Goal: Task Accomplishment & Management: Complete application form

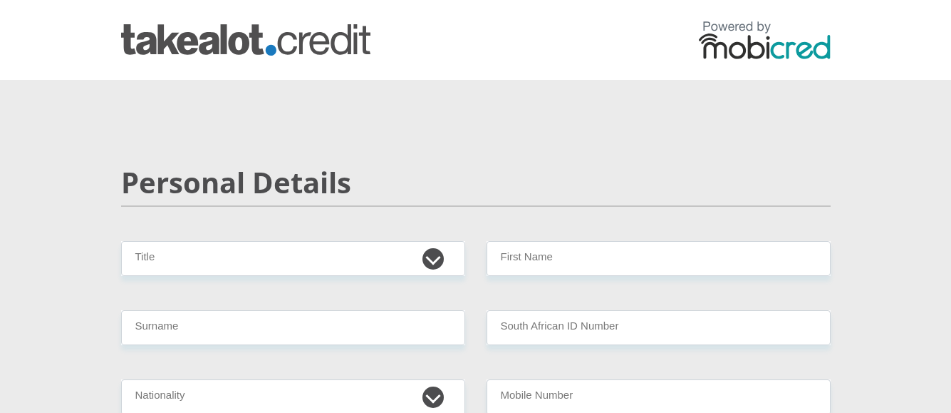
select select "Mr"
click at [121, 241] on select "Mr Ms Mrs Dr [PERSON_NAME]" at bounding box center [293, 258] width 344 height 35
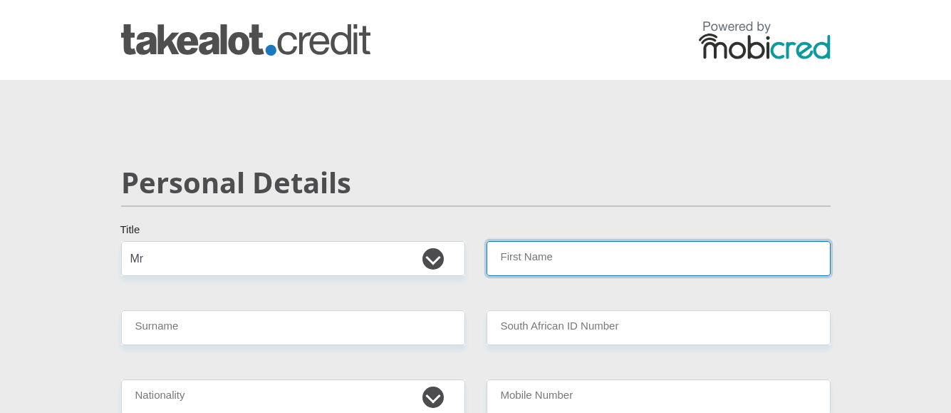
click at [598, 262] on input "First Name" at bounding box center [659, 258] width 344 height 35
type input "sipho"
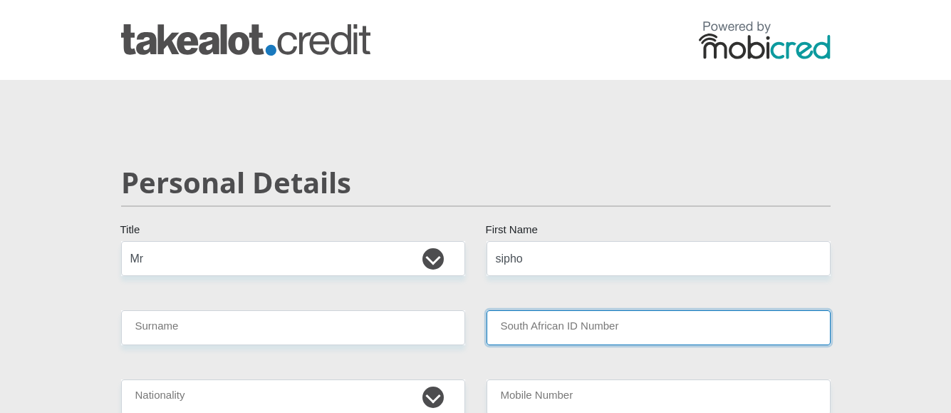
click at [546, 328] on input "South African ID Number" at bounding box center [659, 327] width 344 height 35
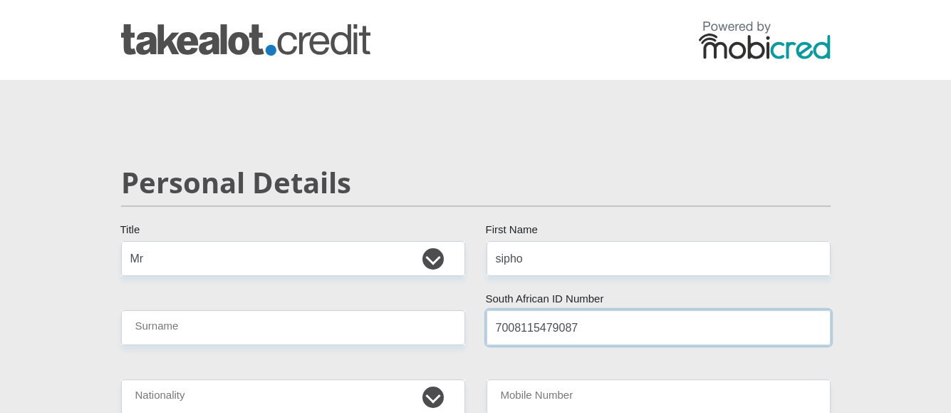
type input "7008115479087"
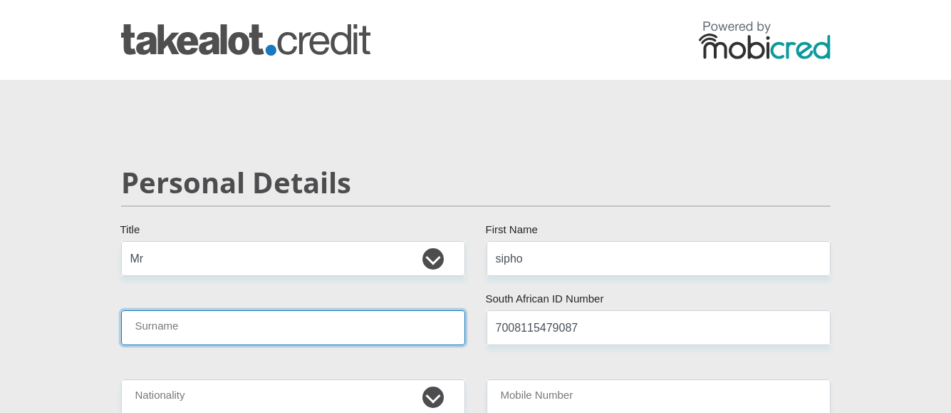
click at [260, 328] on input "Surname" at bounding box center [293, 327] width 344 height 35
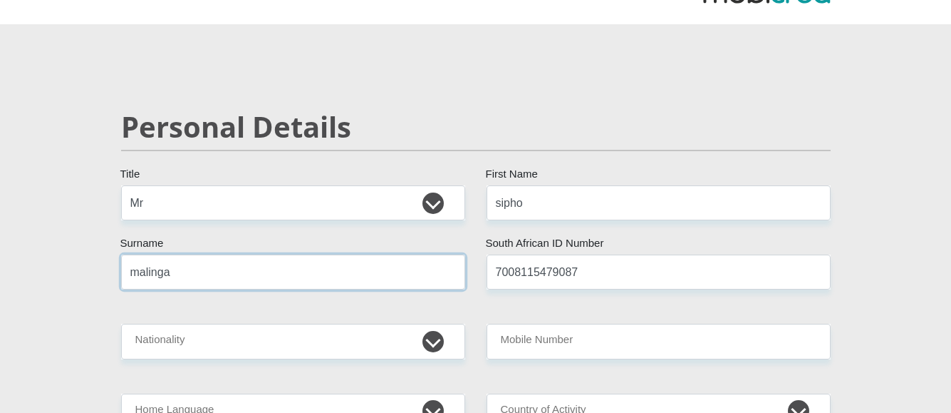
scroll to position [142, 0]
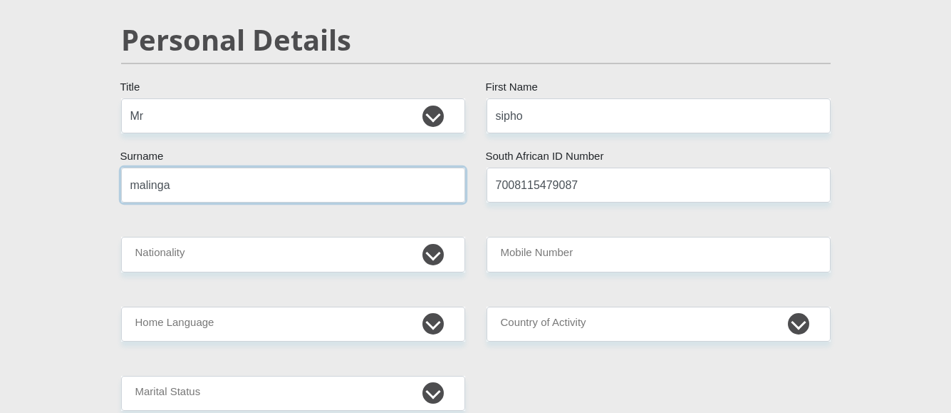
type input "malinga"
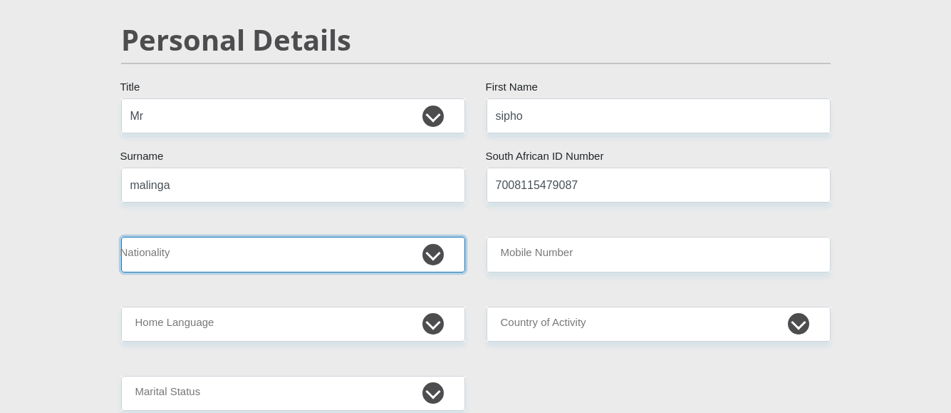
click at [262, 256] on select "[GEOGRAPHIC_DATA] [GEOGRAPHIC_DATA] [GEOGRAPHIC_DATA] [GEOGRAPHIC_DATA] [GEOGRA…" at bounding box center [293, 254] width 344 height 35
select select "ZAF"
click at [121, 237] on select "[GEOGRAPHIC_DATA] [GEOGRAPHIC_DATA] [GEOGRAPHIC_DATA] [GEOGRAPHIC_DATA] [GEOGRA…" at bounding box center [293, 254] width 344 height 35
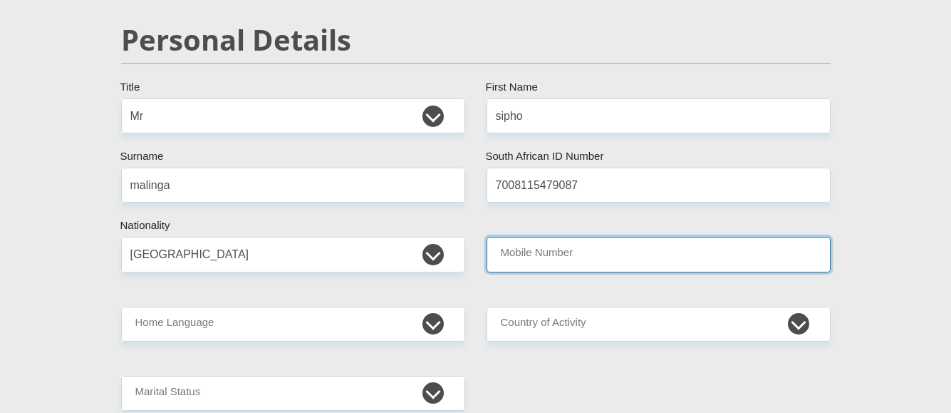
click at [655, 252] on input "Mobile Number" at bounding box center [659, 254] width 344 height 35
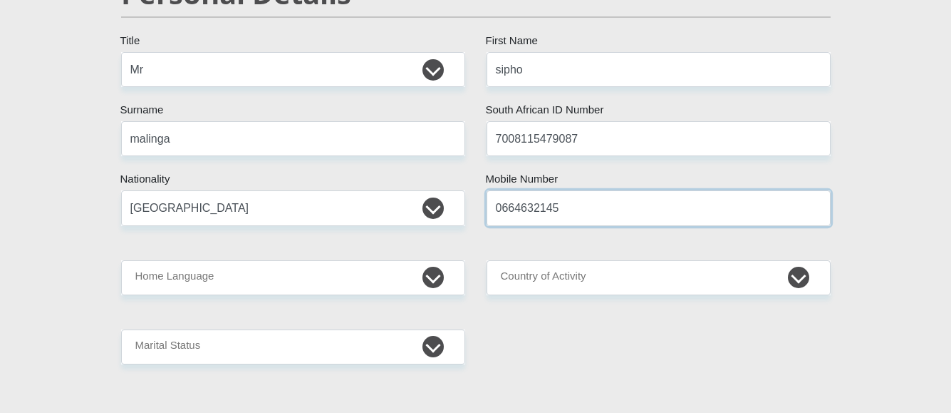
scroll to position [214, 0]
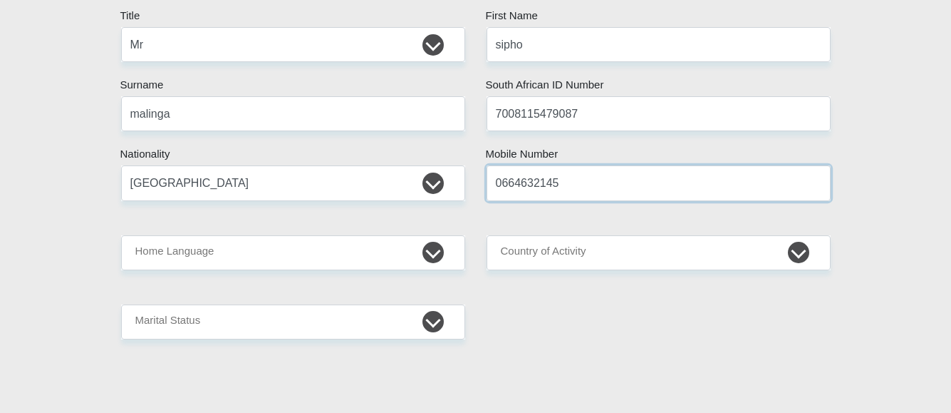
type input "0664632145"
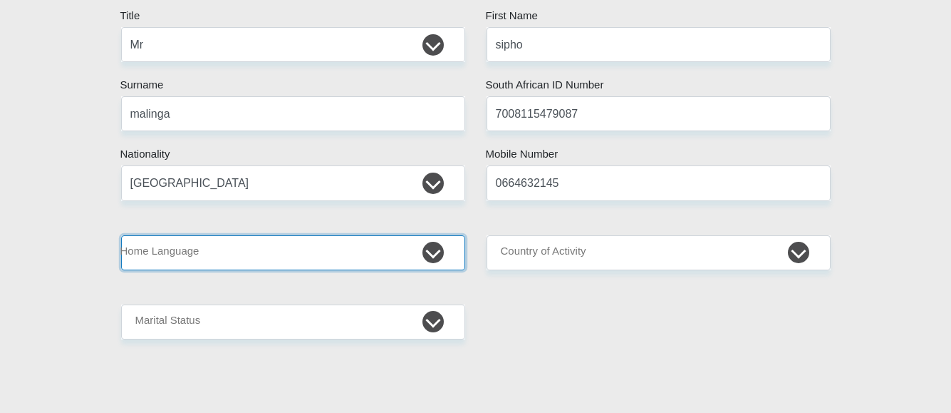
click at [429, 253] on select "Afrikaans English Sepedi South Ndebele Southern Sotho Swati Tsonga Tswana Venda…" at bounding box center [293, 252] width 344 height 35
select select "[DATE]"
click at [121, 235] on select "Afrikaans English Sepedi South Ndebele Southern Sotho Swati Tsonga Tswana Venda…" at bounding box center [293, 252] width 344 height 35
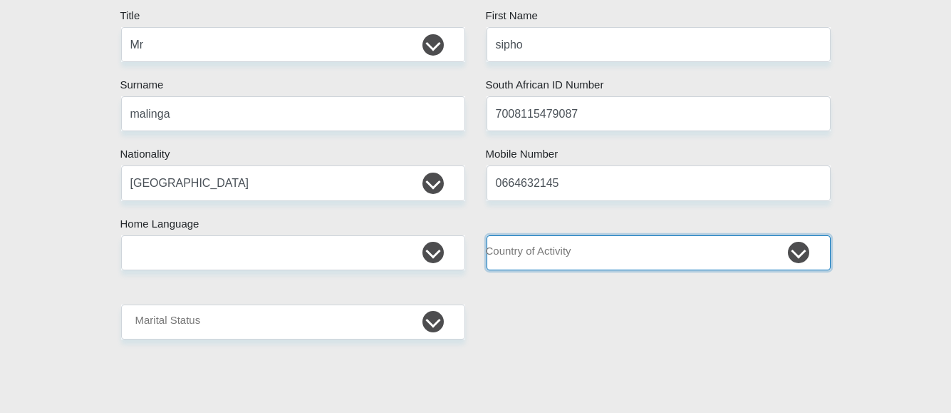
click at [799, 250] on select "[GEOGRAPHIC_DATA] [GEOGRAPHIC_DATA] [GEOGRAPHIC_DATA] [GEOGRAPHIC_DATA] [GEOGRA…" at bounding box center [659, 252] width 344 height 35
select select "ZAF"
click at [487, 235] on select "[GEOGRAPHIC_DATA] [GEOGRAPHIC_DATA] [GEOGRAPHIC_DATA] [GEOGRAPHIC_DATA] [GEOGRA…" at bounding box center [659, 252] width 344 height 35
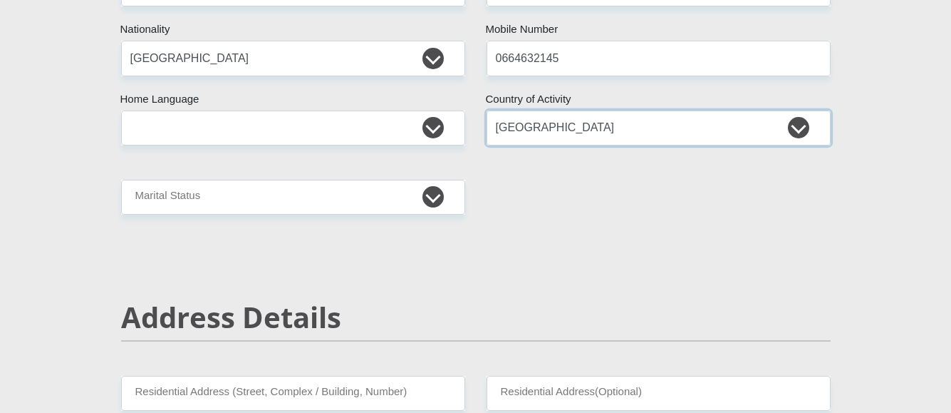
scroll to position [356, 0]
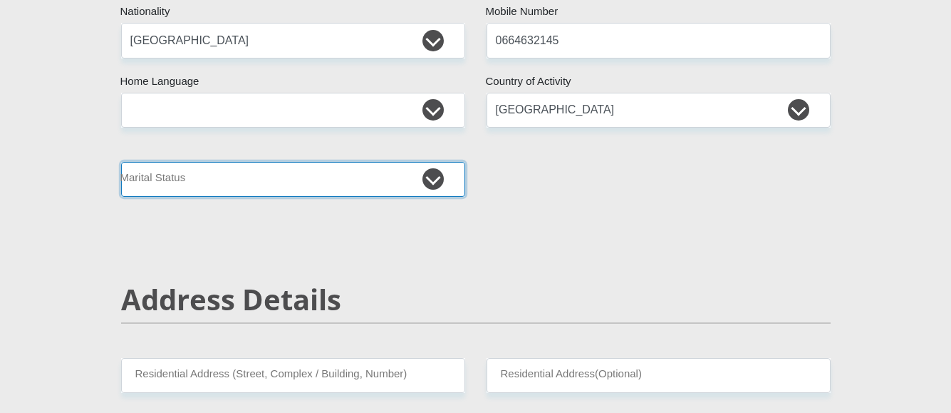
click at [435, 180] on select "Married ANC Single Divorced Widowed Married COP or Customary Law" at bounding box center [293, 179] width 344 height 35
select select "2"
click at [121, 162] on select "Married ANC Single Divorced Widowed Married COP or Customary Law" at bounding box center [293, 179] width 344 height 35
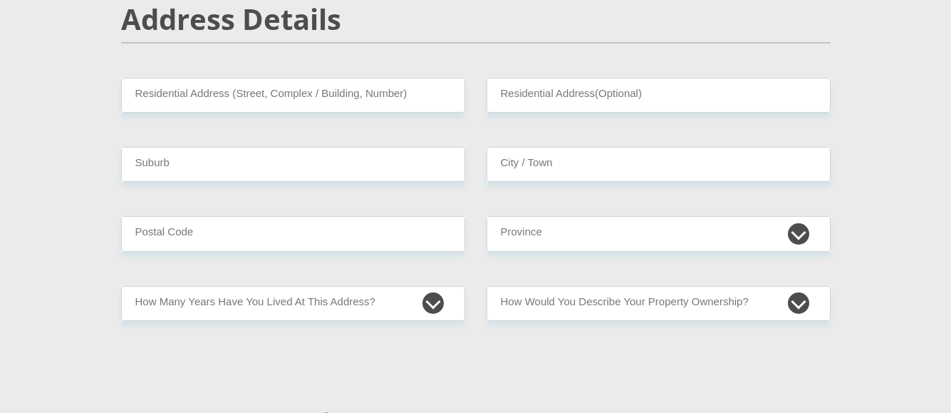
scroll to position [641, 0]
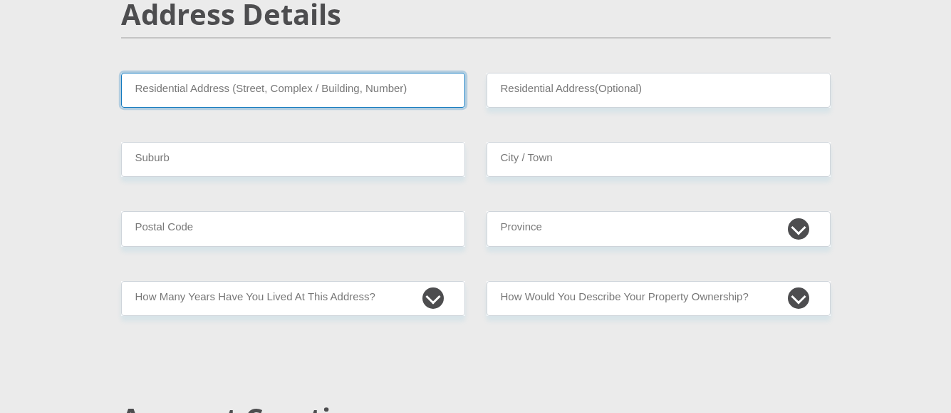
click at [417, 95] on input "Residential Address (Street, Complex / Building, Number)" at bounding box center [293, 90] width 344 height 35
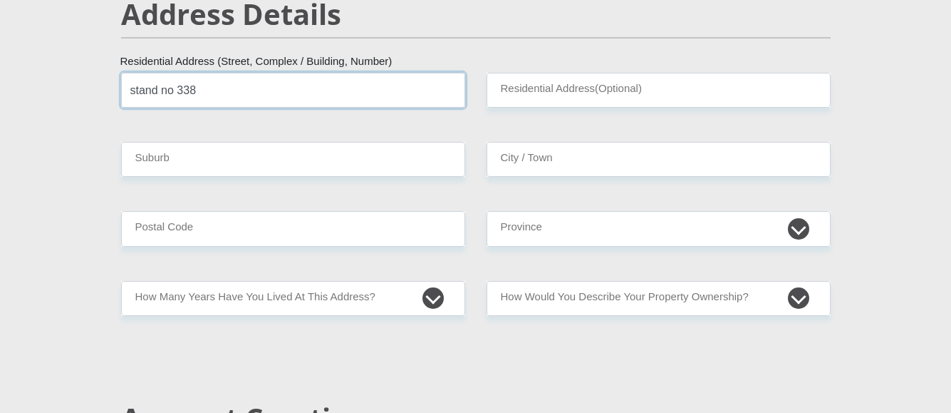
type input "stand no 338"
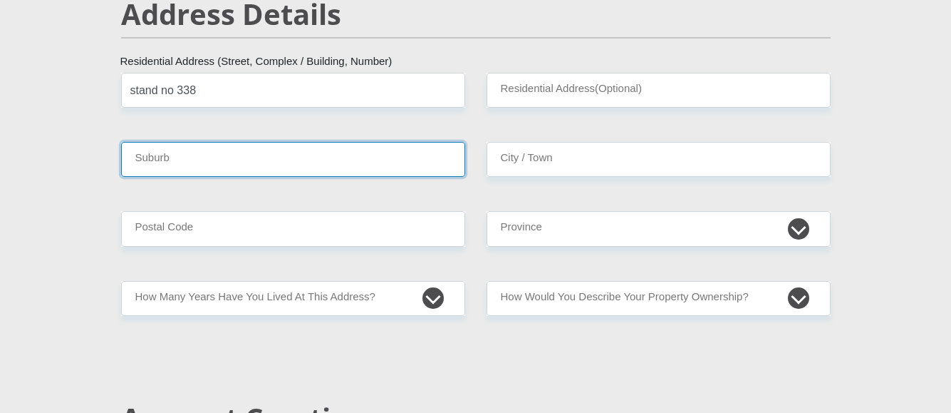
click at [219, 162] on input "Suburb" at bounding box center [293, 159] width 344 height 35
type input "rockdale"
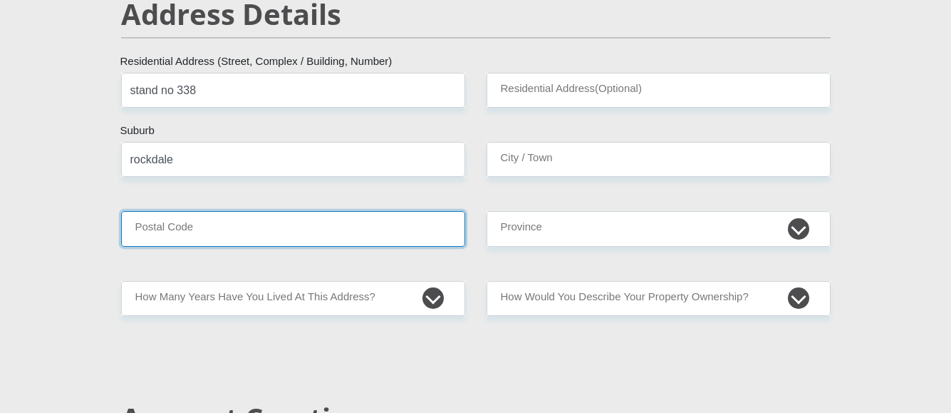
click at [202, 241] on input "Postal Code" at bounding box center [293, 228] width 344 height 35
type input "1050"
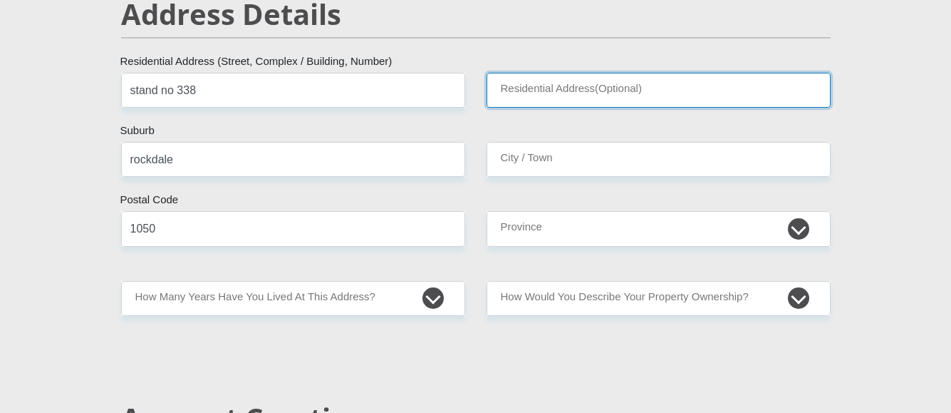
click at [678, 87] on input "Residential Address(Optional)" at bounding box center [659, 90] width 344 height 35
type input "338"
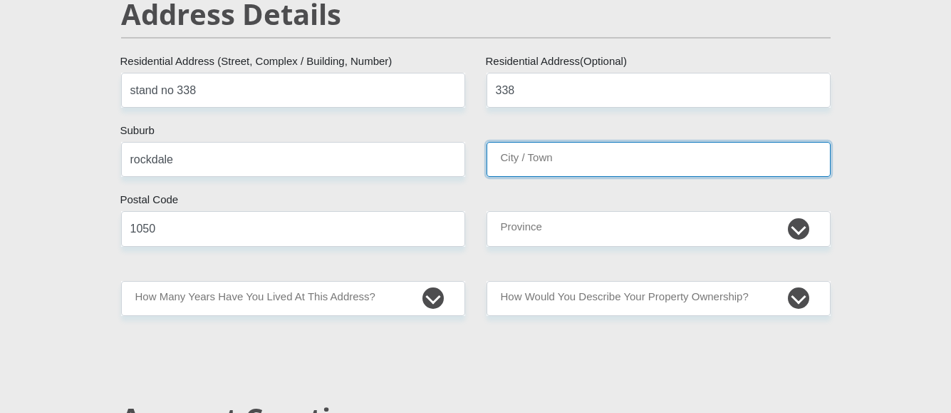
click at [623, 154] on input "City / Town" at bounding box center [659, 159] width 344 height 35
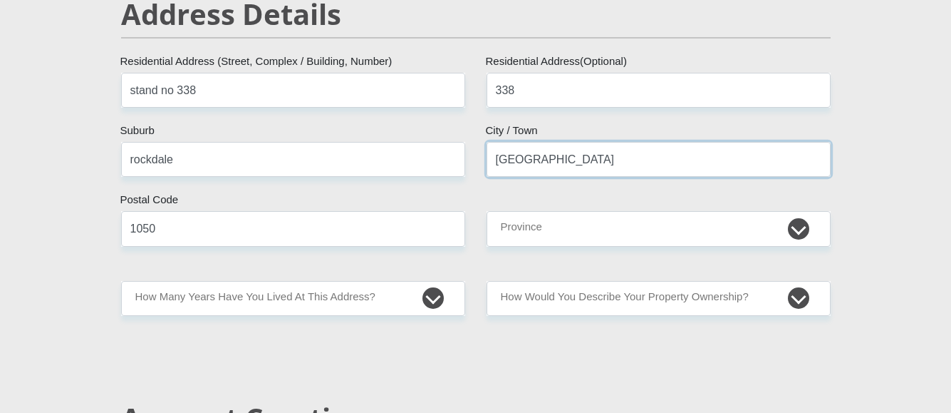
type input "[GEOGRAPHIC_DATA]"
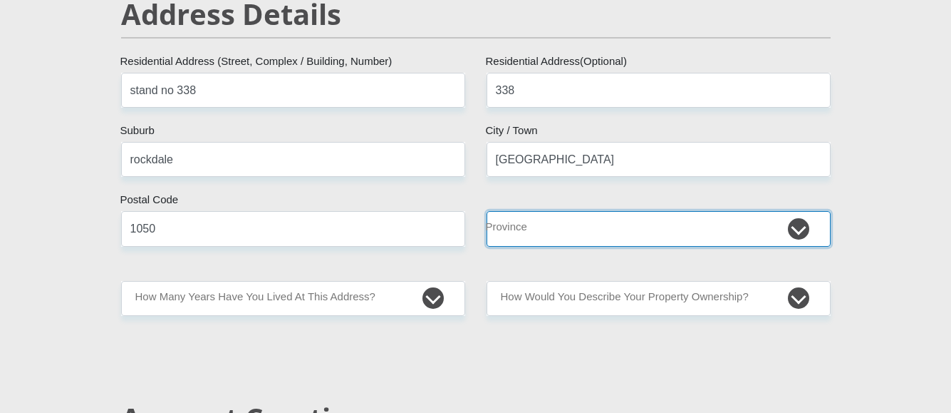
click at [786, 227] on select "Eastern Cape Free State [GEOGRAPHIC_DATA] [GEOGRAPHIC_DATA][DATE] [GEOGRAPHIC_D…" at bounding box center [659, 228] width 344 height 35
select select "[GEOGRAPHIC_DATA]"
click at [487, 211] on select "Eastern Cape Free State [GEOGRAPHIC_DATA] [GEOGRAPHIC_DATA][DATE] [GEOGRAPHIC_D…" at bounding box center [659, 228] width 344 height 35
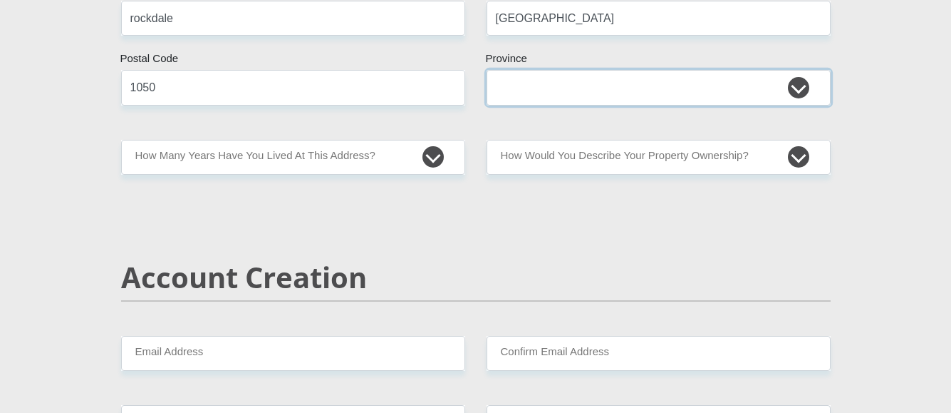
scroll to position [784, 0]
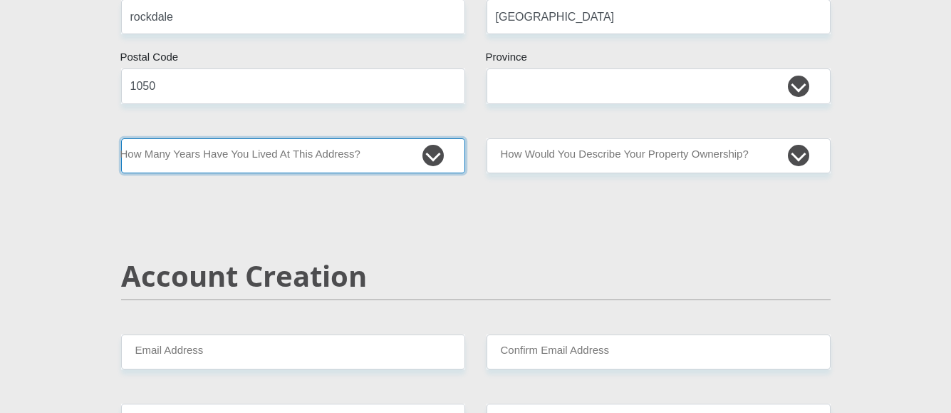
click at [435, 154] on select "less than 1 year 1-3 years 3-5 years 5+ years" at bounding box center [293, 155] width 344 height 35
select select "5"
click at [121, 138] on select "less than 1 year 1-3 years 3-5 years 5+ years" at bounding box center [293, 155] width 344 height 35
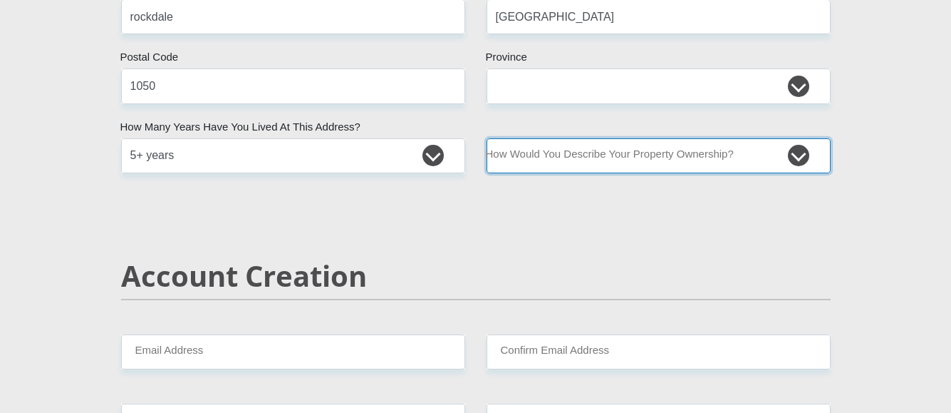
click at [798, 158] on select "Owned Rented Family Owned Company Dwelling" at bounding box center [659, 155] width 344 height 35
select select "Owned"
click at [487, 138] on select "Owned Rented Family Owned Company Dwelling" at bounding box center [659, 155] width 344 height 35
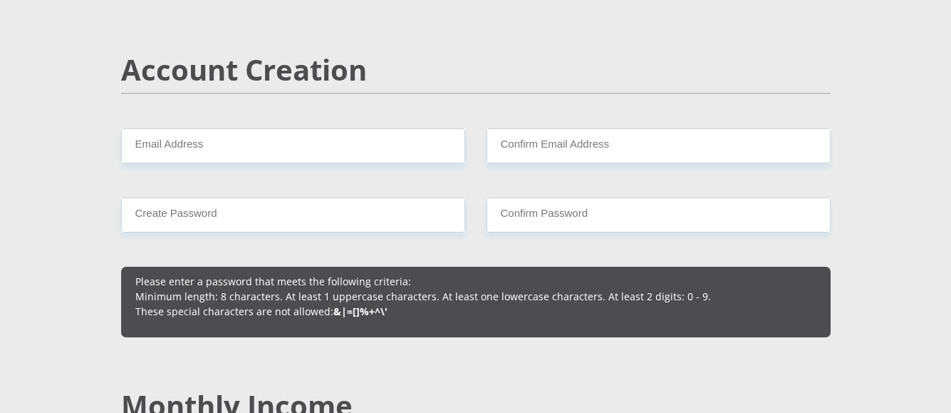
scroll to position [997, 0]
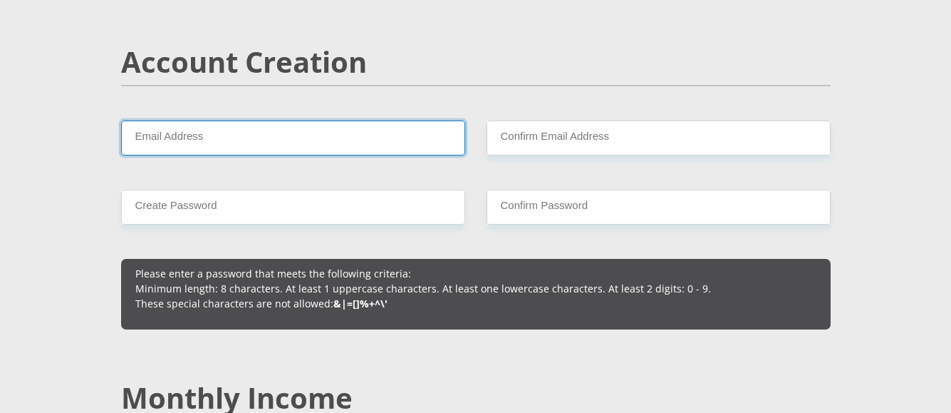
click at [227, 133] on input "Email Address" at bounding box center [293, 137] width 344 height 35
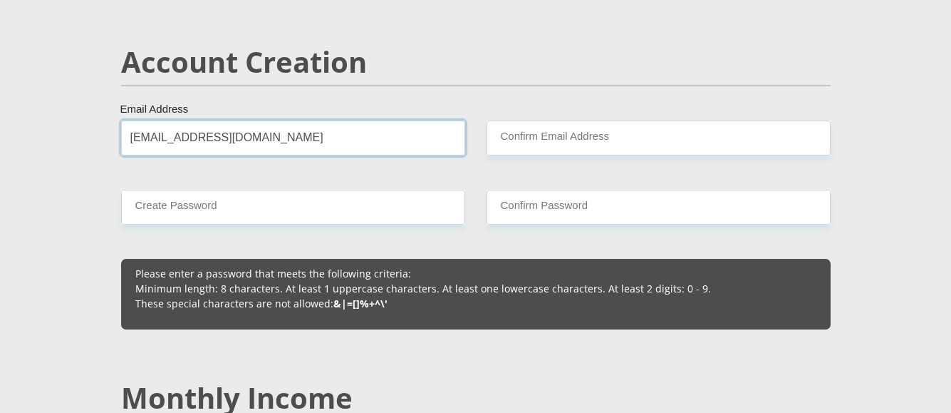
type input "[EMAIL_ADDRESS][DOMAIN_NAME]"
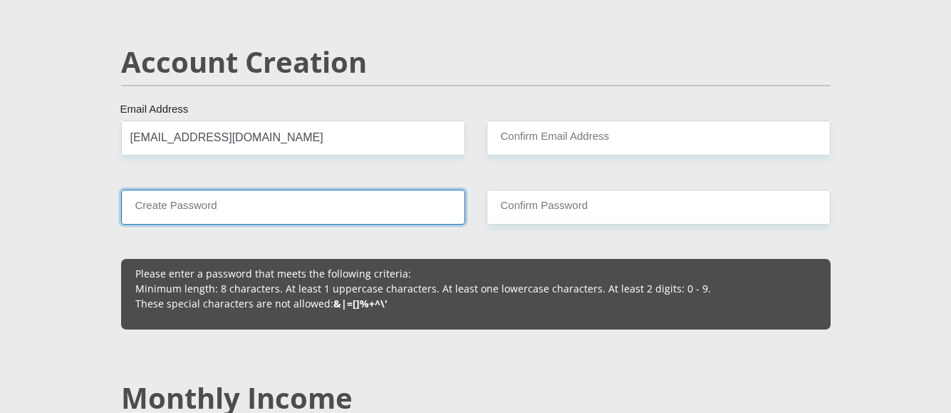
click at [230, 209] on input "Create Password" at bounding box center [293, 207] width 344 height 35
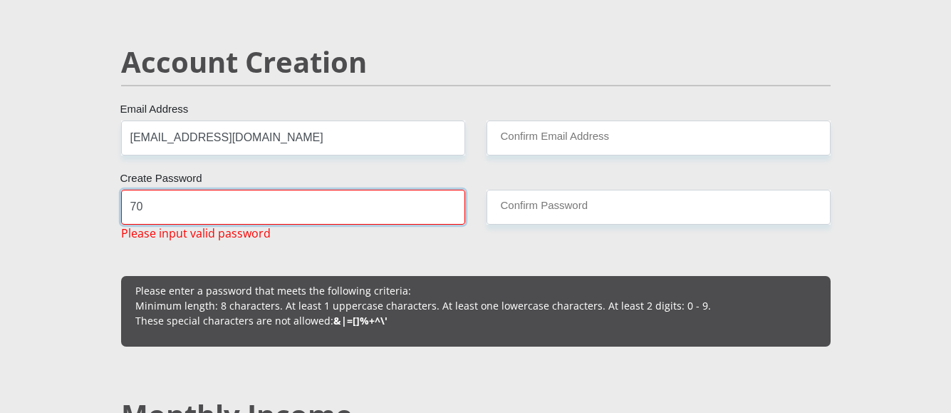
type input "7"
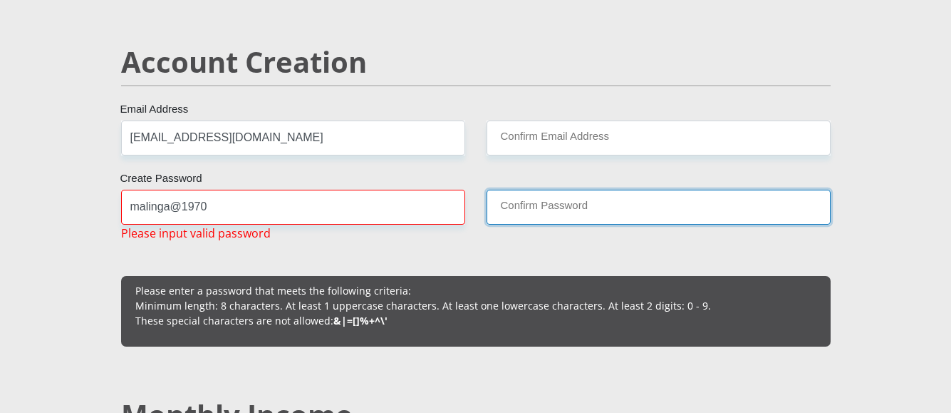
click at [608, 204] on input "Confirm Password" at bounding box center [659, 207] width 344 height 35
click at [606, 204] on input "Confirm Password" at bounding box center [659, 207] width 344 height 35
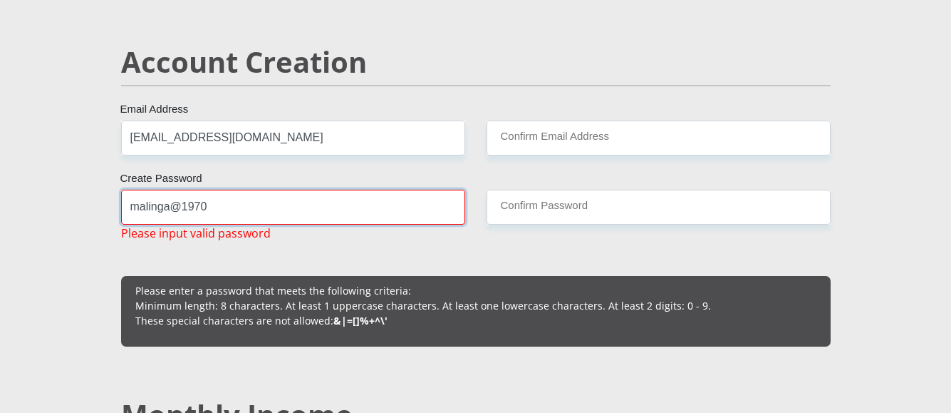
click at [213, 205] on input "malinga@1970" at bounding box center [293, 207] width 344 height 35
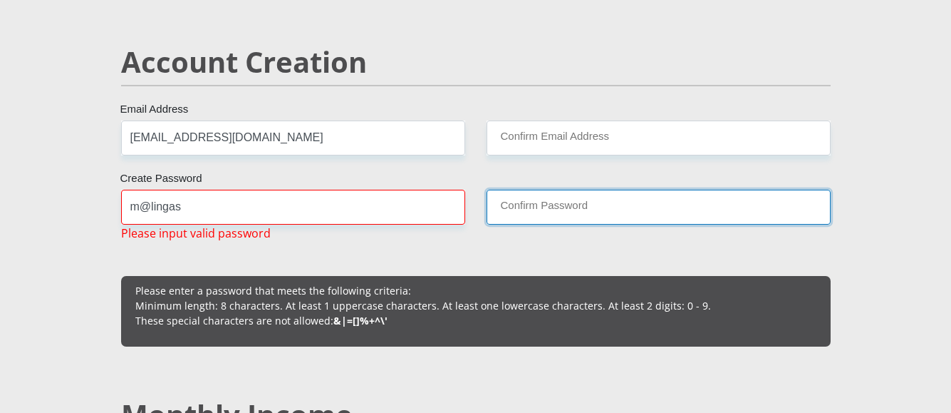
click at [546, 220] on input "Confirm Password" at bounding box center [659, 207] width 344 height 35
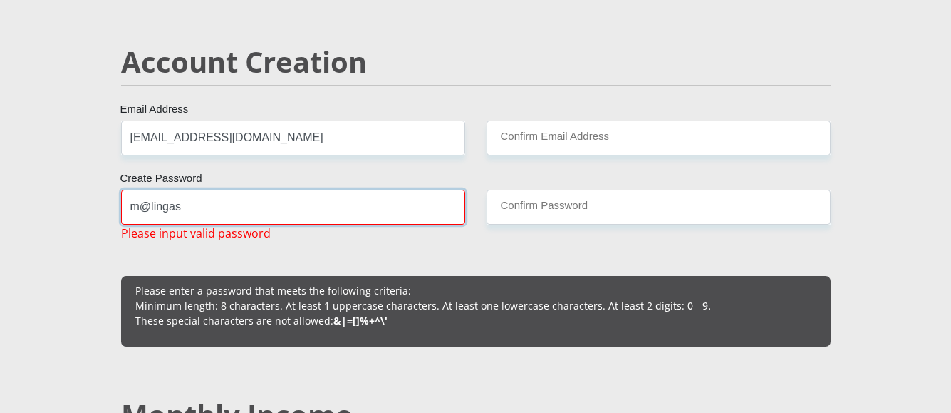
click at [199, 205] on input "m@lingas" at bounding box center [293, 207] width 344 height 35
type input "m"
click at [231, 207] on input "@ssm1970" at bounding box center [293, 207] width 344 height 35
type input "@ssm1970"
click at [209, 291] on p "Please enter a password that meets the following criteria: Minimum length: 8 ch…" at bounding box center [475, 305] width 681 height 45
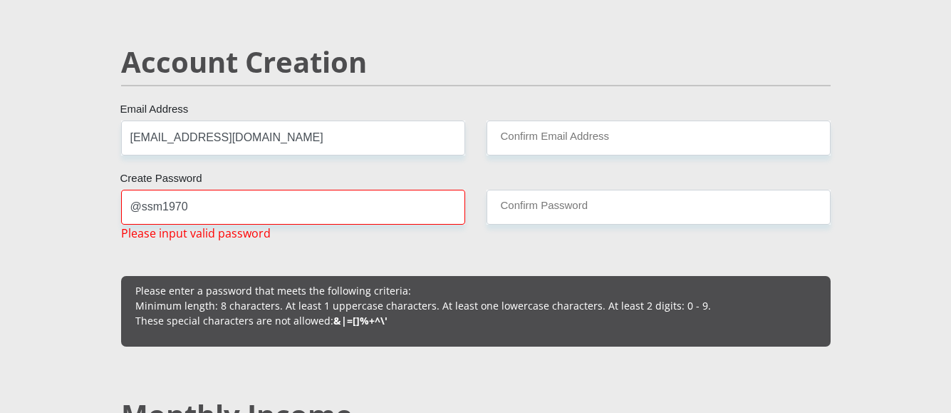
click at [518, 277] on div "Please enter a password that meets the following criteria: Minimum length: 8 ch…" at bounding box center [476, 311] width 710 height 71
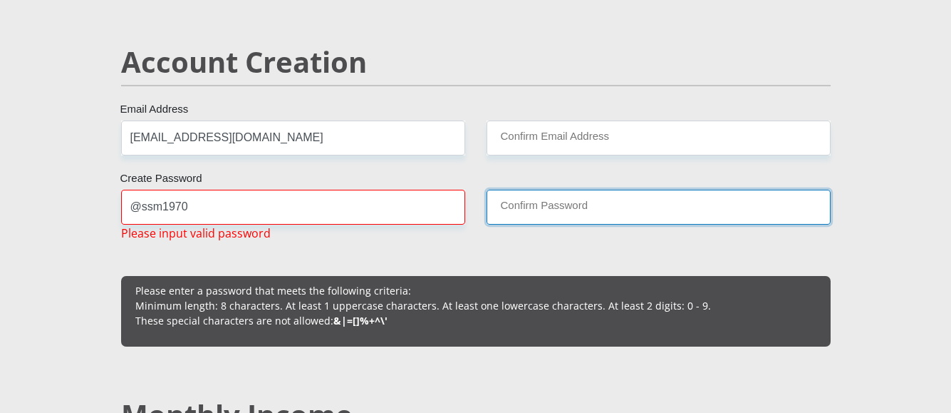
click at [556, 212] on input "Confirm Password" at bounding box center [659, 207] width 344 height 35
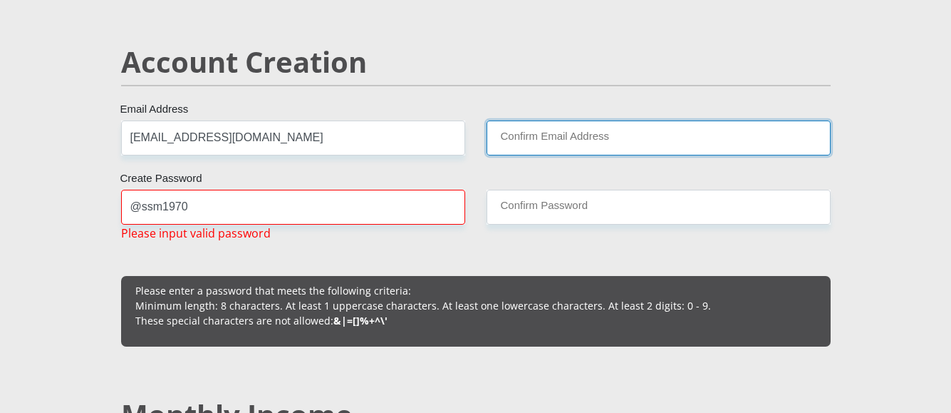
click at [539, 133] on input "Confirm Email Address" at bounding box center [659, 137] width 344 height 35
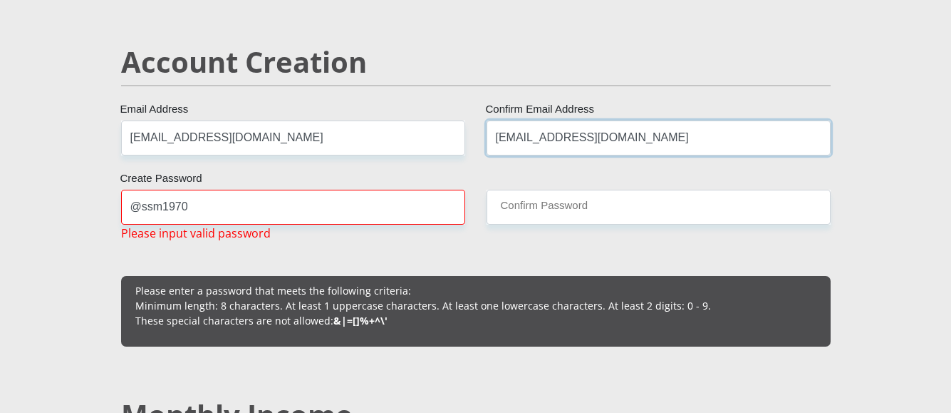
type input "[EMAIL_ADDRESS][DOMAIN_NAME]"
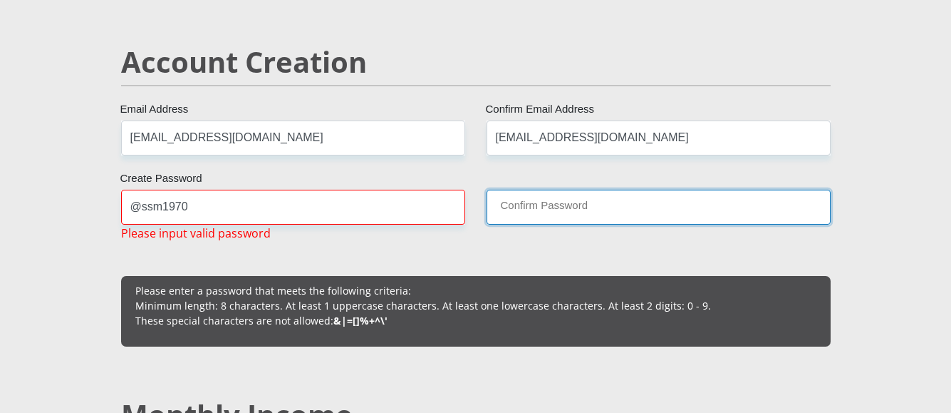
click at [549, 212] on input "Confirm Password" at bounding box center [659, 207] width 344 height 35
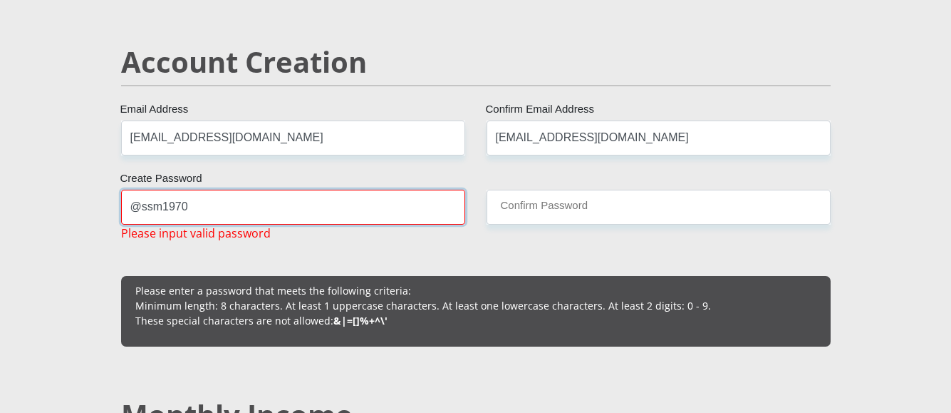
click at [269, 209] on input "@ssm1970" at bounding box center [293, 207] width 344 height 35
click at [273, 209] on input "@s&[DOMAIN_NAME]" at bounding box center [293, 207] width 344 height 35
type input "@s&[DOMAIN_NAME]"
